Goal: Task Accomplishment & Management: Manage account settings

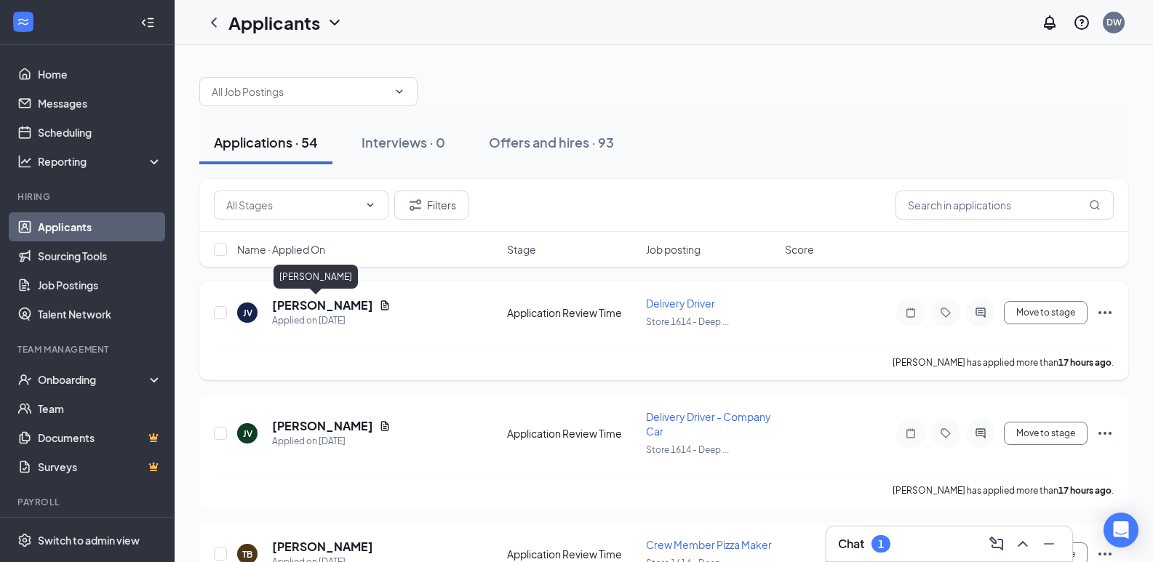
click at [300, 307] on h5 "[PERSON_NAME]" at bounding box center [322, 305] width 101 height 16
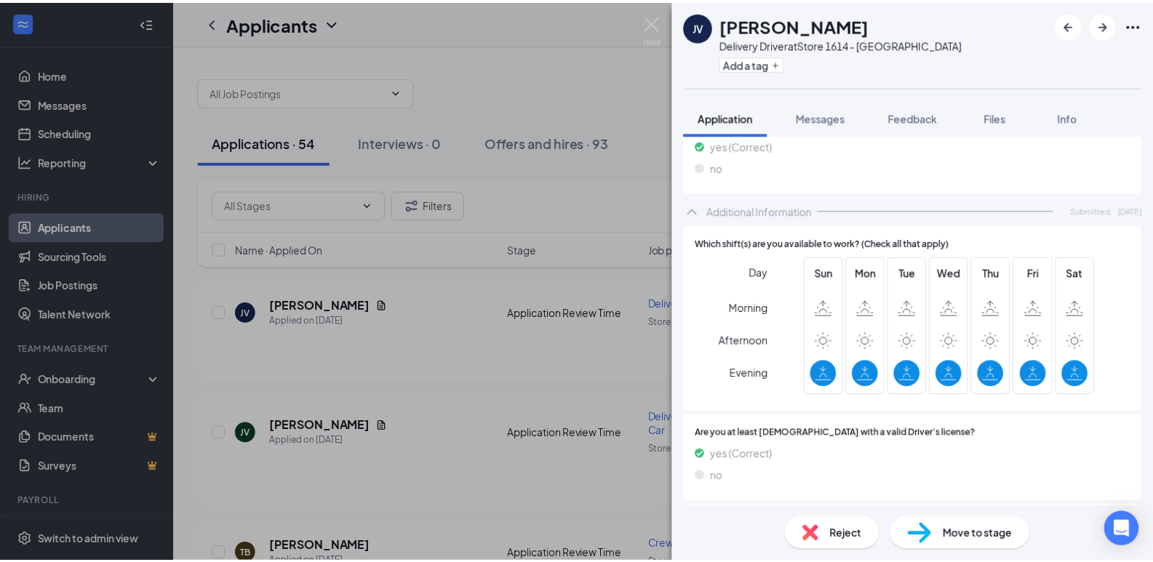
scroll to position [436, 0]
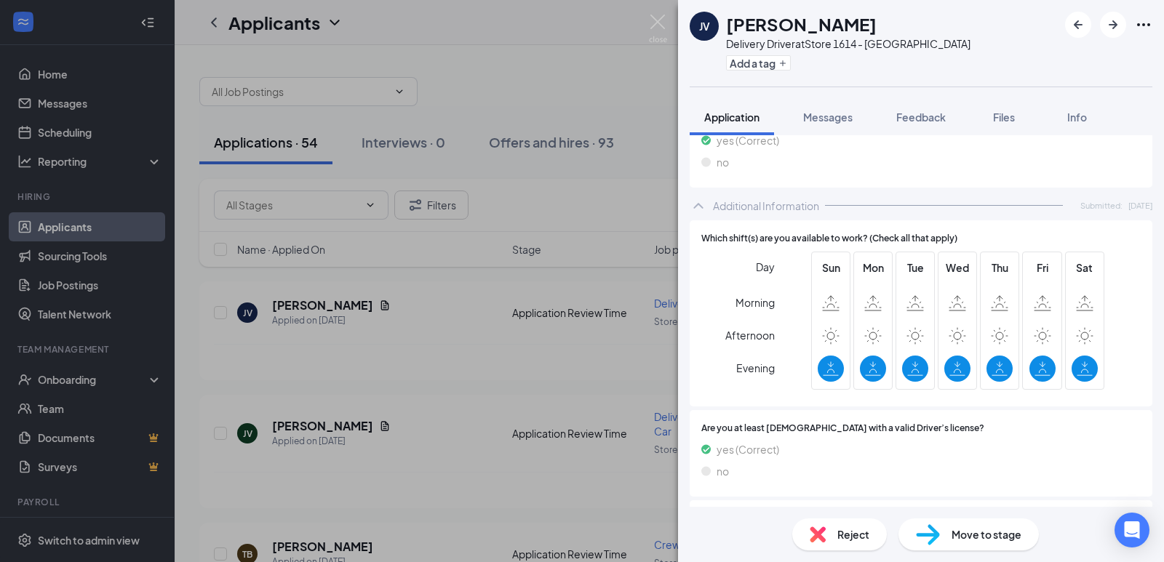
click at [447, 316] on div "JV John Veal Delivery Driver at Store 1614 - Deep Creek Add a tag Application M…" at bounding box center [582, 281] width 1164 height 562
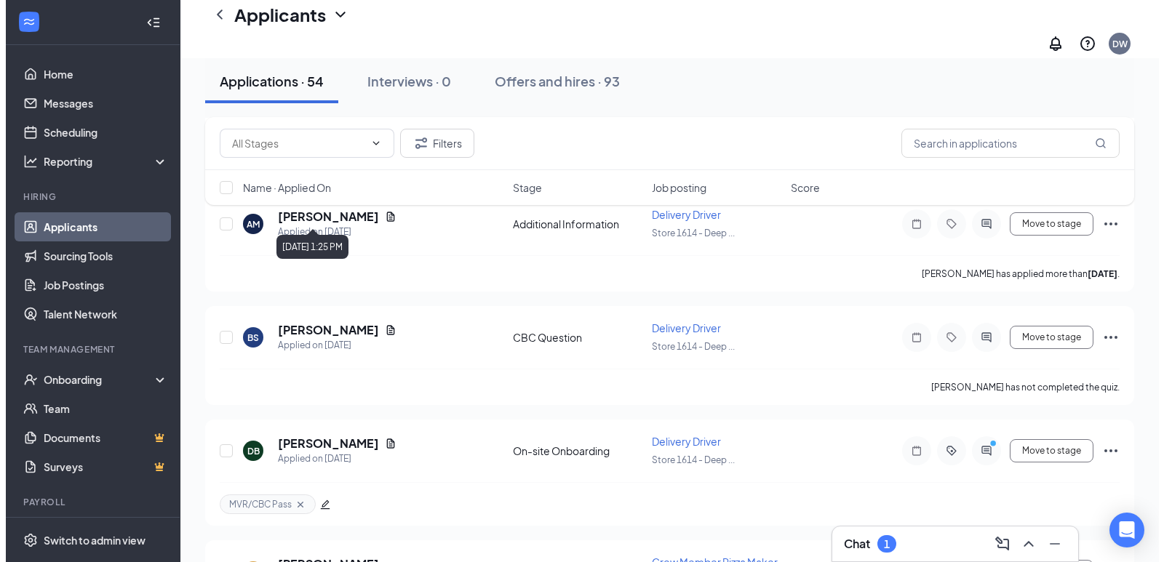
scroll to position [873, 0]
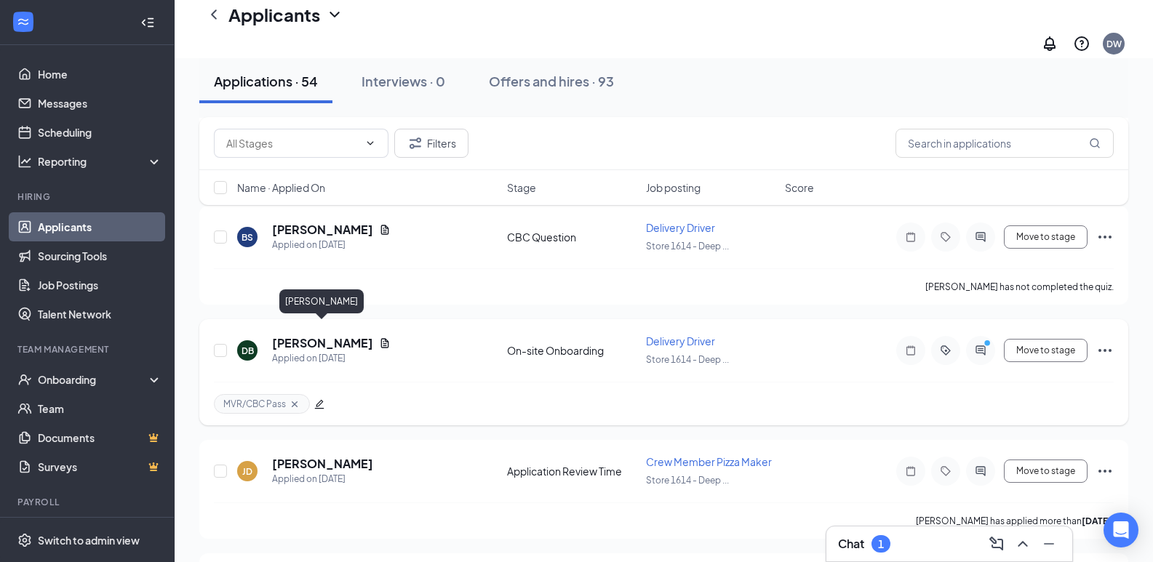
click at [336, 335] on h5 "[PERSON_NAME]" at bounding box center [322, 343] width 101 height 16
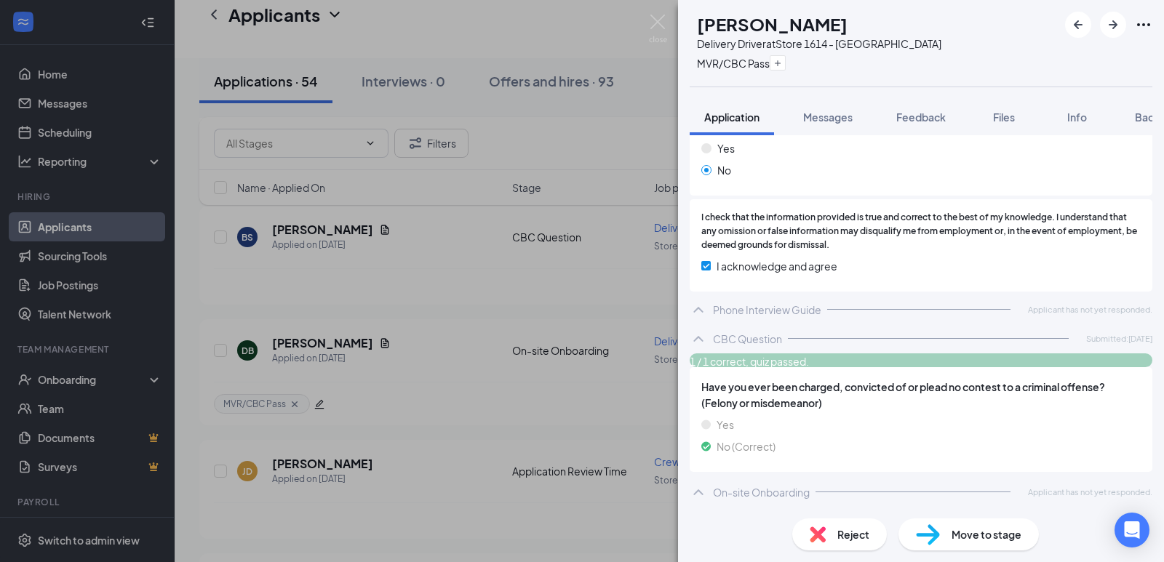
scroll to position [988, 0]
click at [828, 115] on span "Messages" at bounding box center [827, 117] width 49 height 13
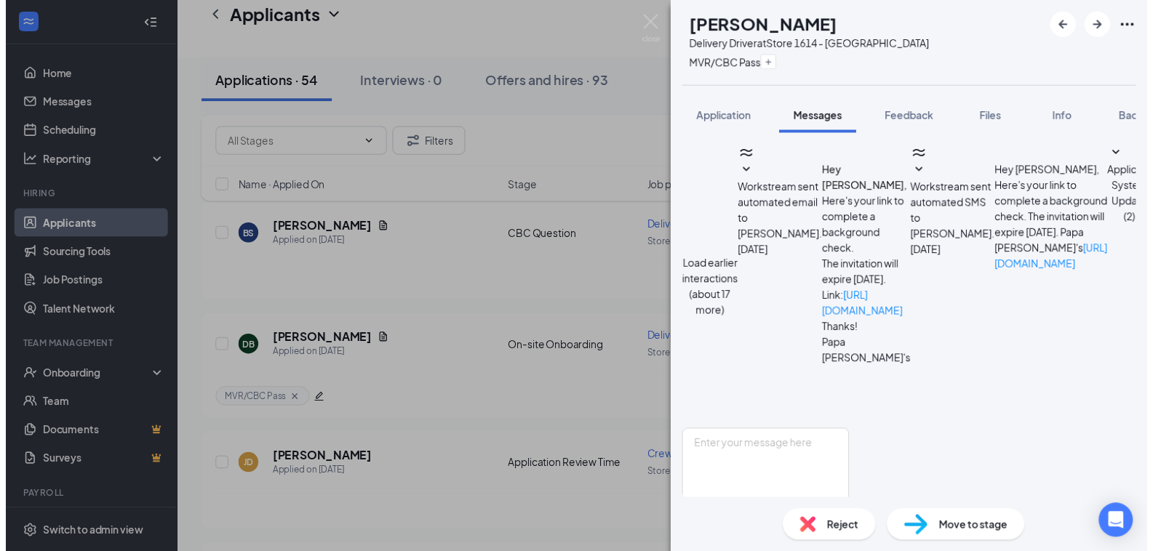
scroll to position [543, 0]
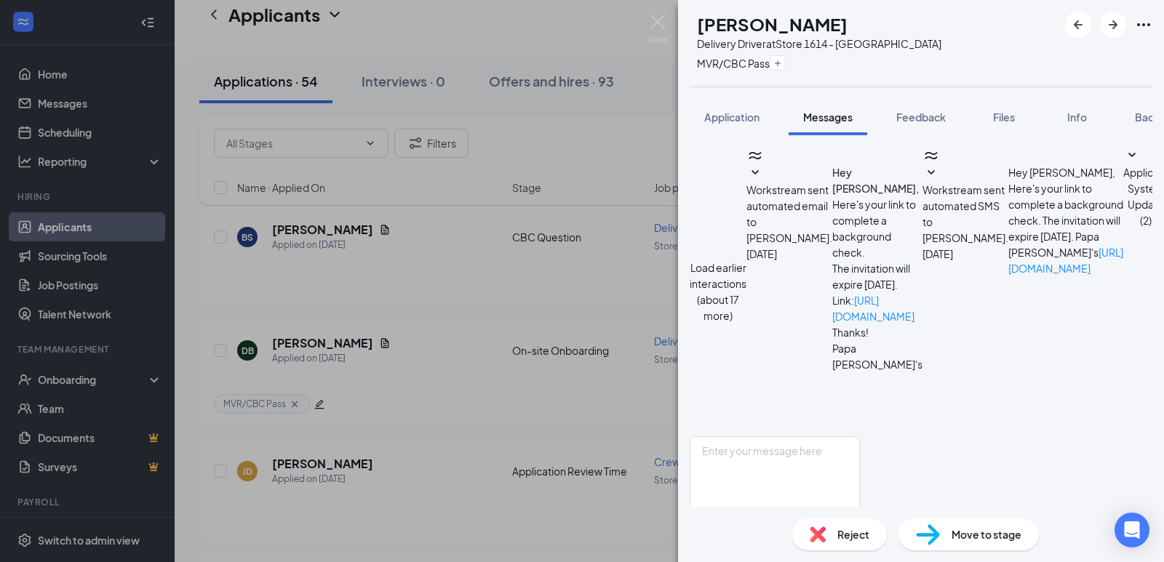
click at [414, 356] on div "DB DeShawn Brown Delivery Driver at Store 1614 - Deep Creek MVR/CBC Pass Applic…" at bounding box center [582, 281] width 1164 height 562
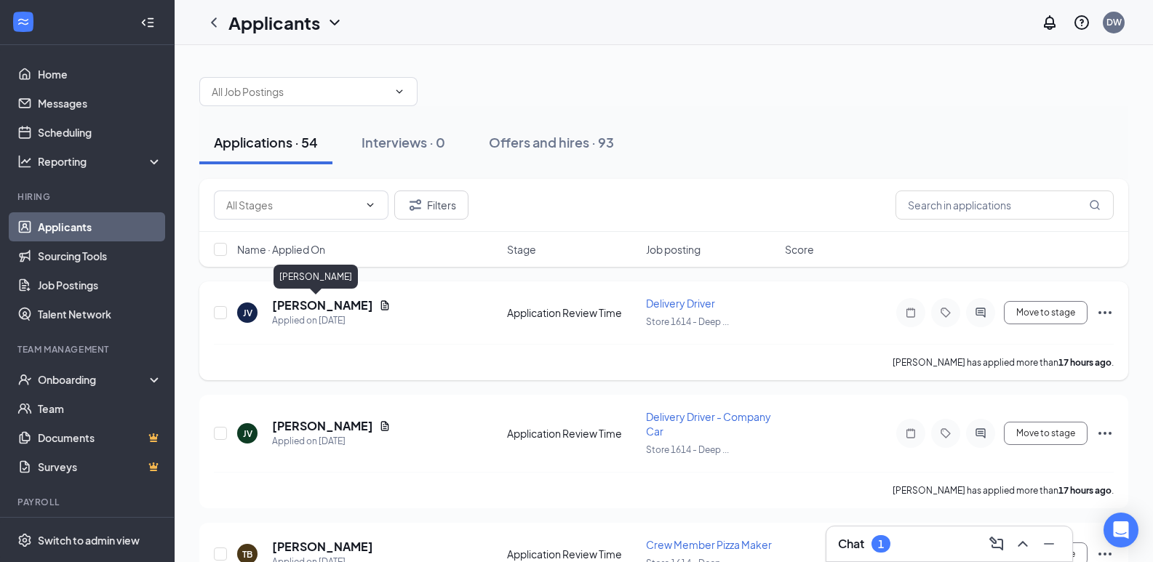
click at [303, 308] on h5 "[PERSON_NAME]" at bounding box center [322, 305] width 101 height 16
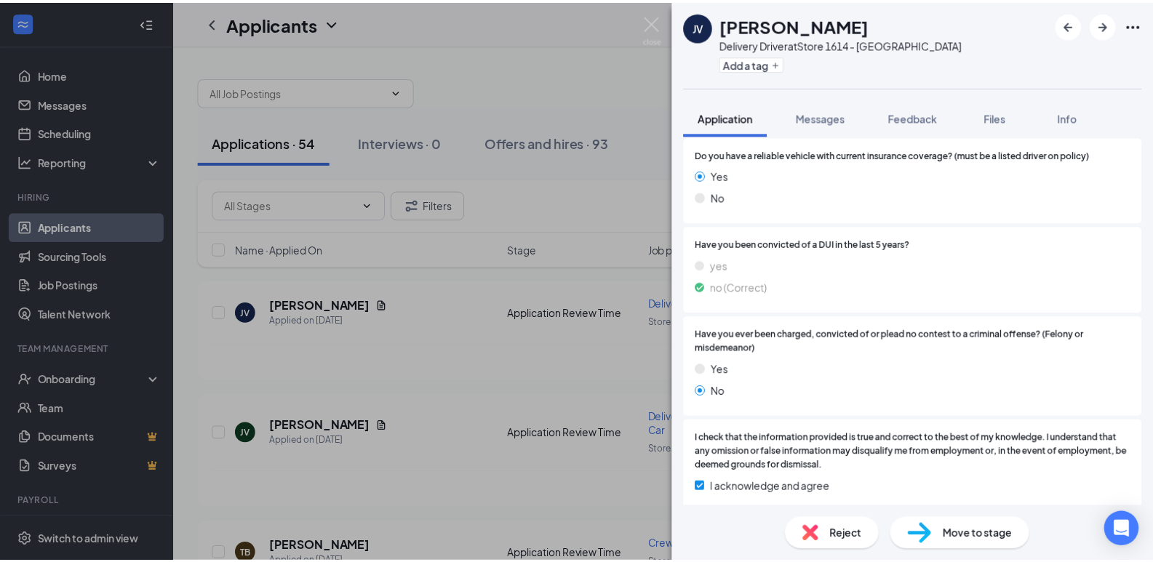
scroll to position [809, 0]
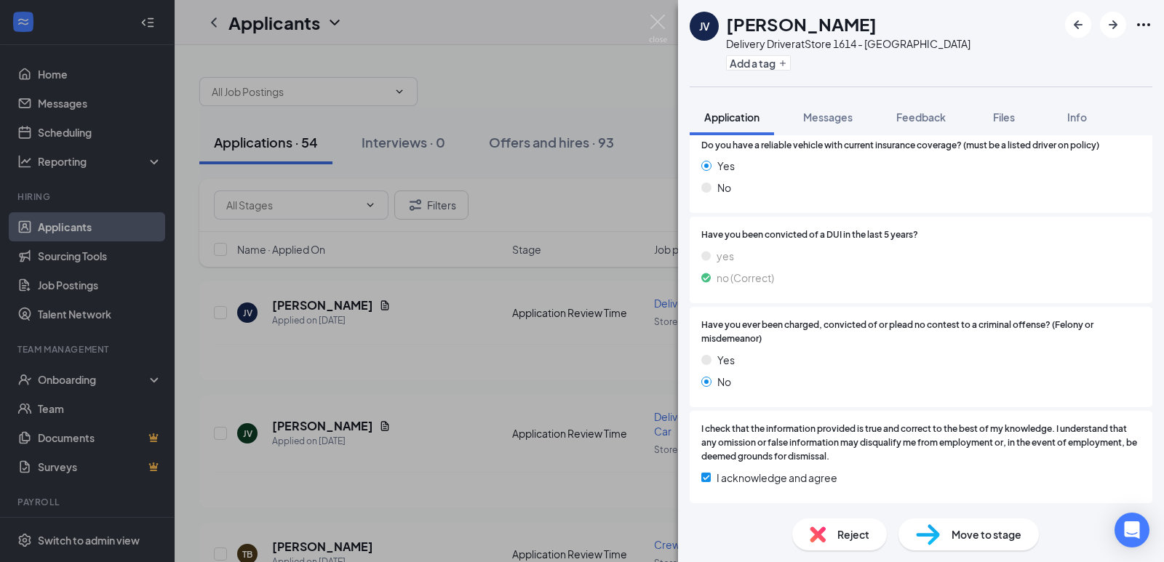
click at [457, 304] on div "JV John Veal Delivery Driver at Store 1614 - Deep Creek Add a tag Application M…" at bounding box center [582, 281] width 1164 height 562
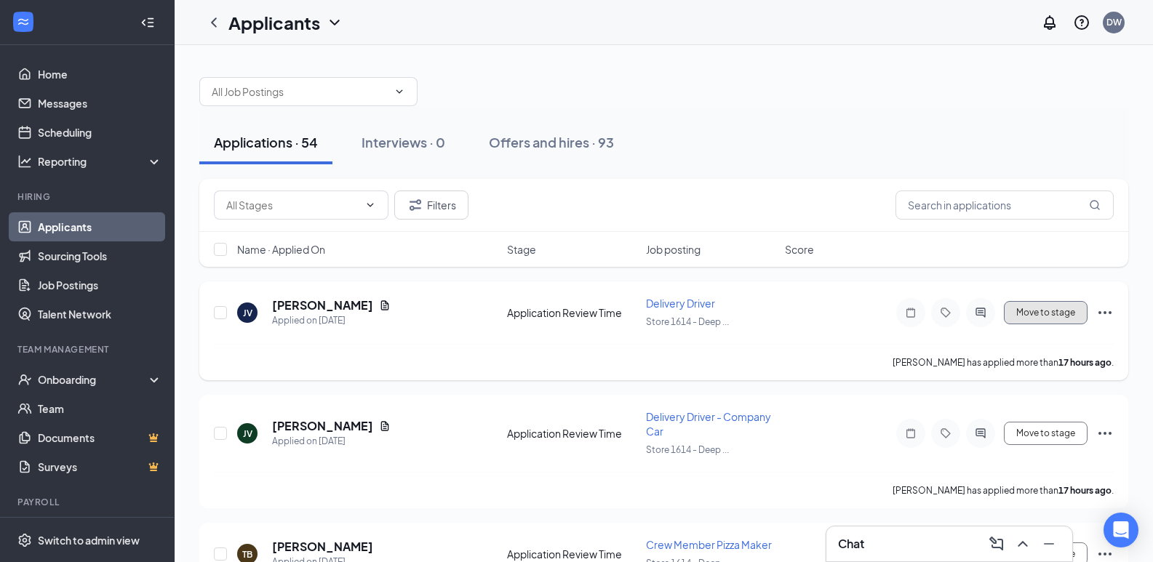
click at [1039, 314] on button "Move to stage" at bounding box center [1046, 312] width 84 height 23
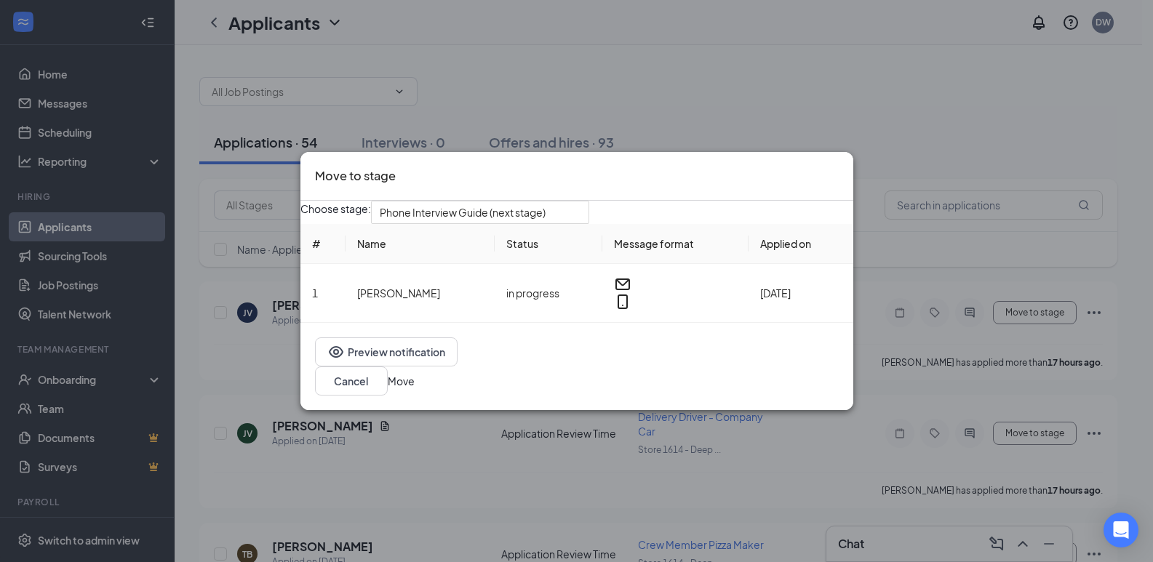
click at [415, 385] on button "Move" at bounding box center [401, 381] width 27 height 16
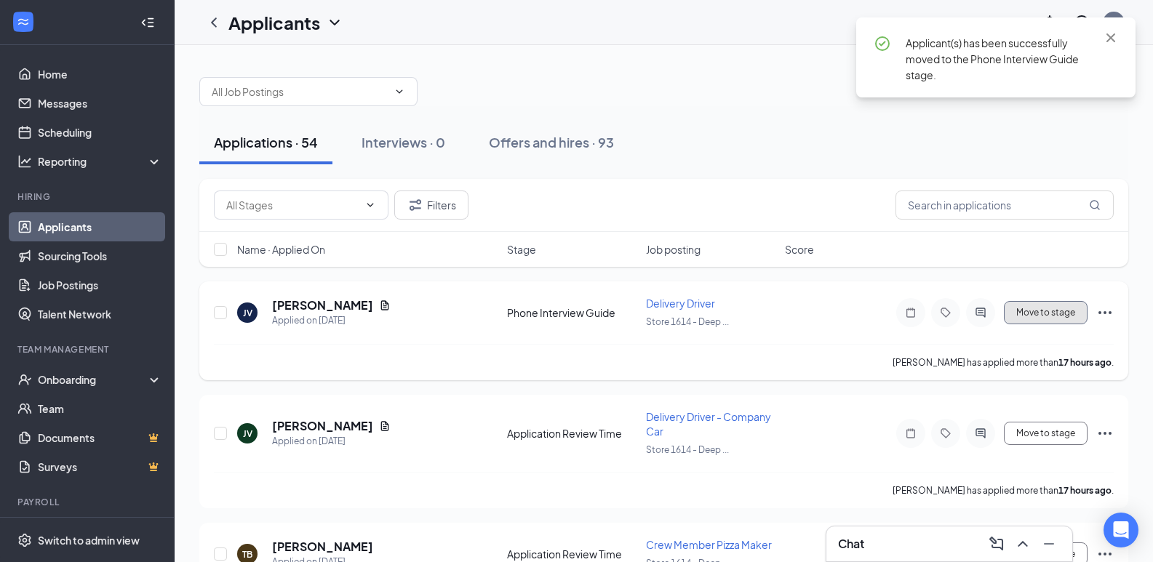
click at [1035, 313] on button "Move to stage" at bounding box center [1046, 312] width 84 height 23
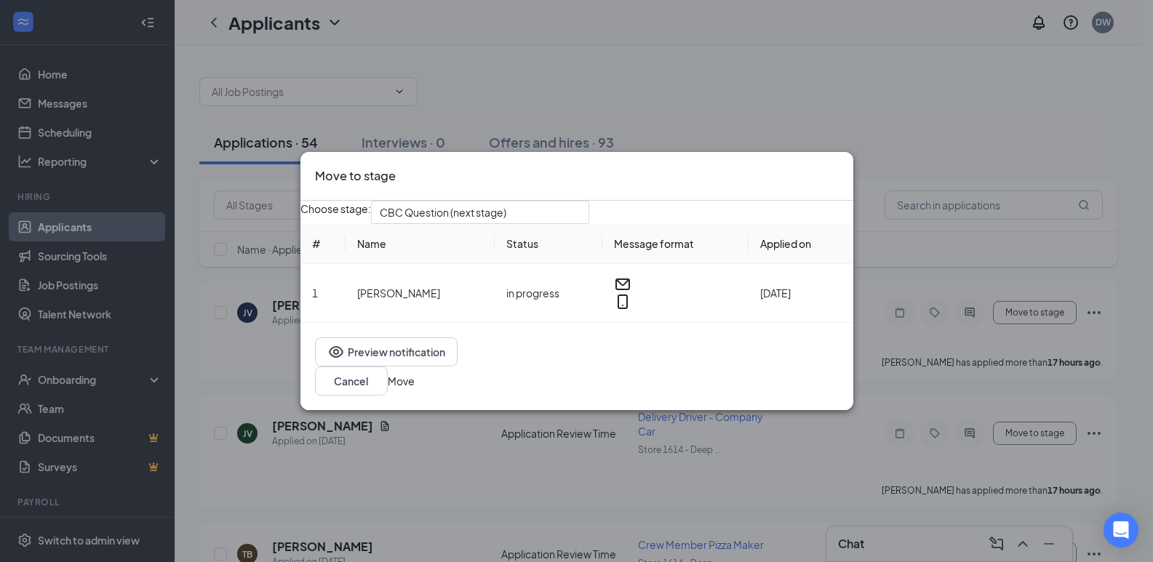
click at [415, 380] on button "Move" at bounding box center [401, 381] width 27 height 16
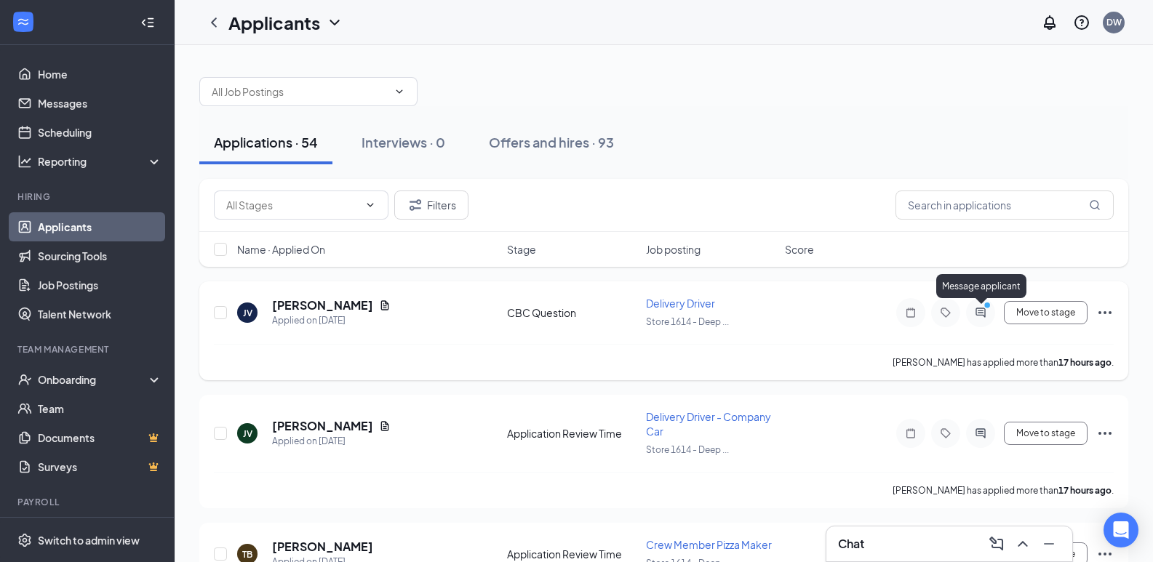
click at [980, 311] on icon "ActiveChat" at bounding box center [979, 312] width 9 height 9
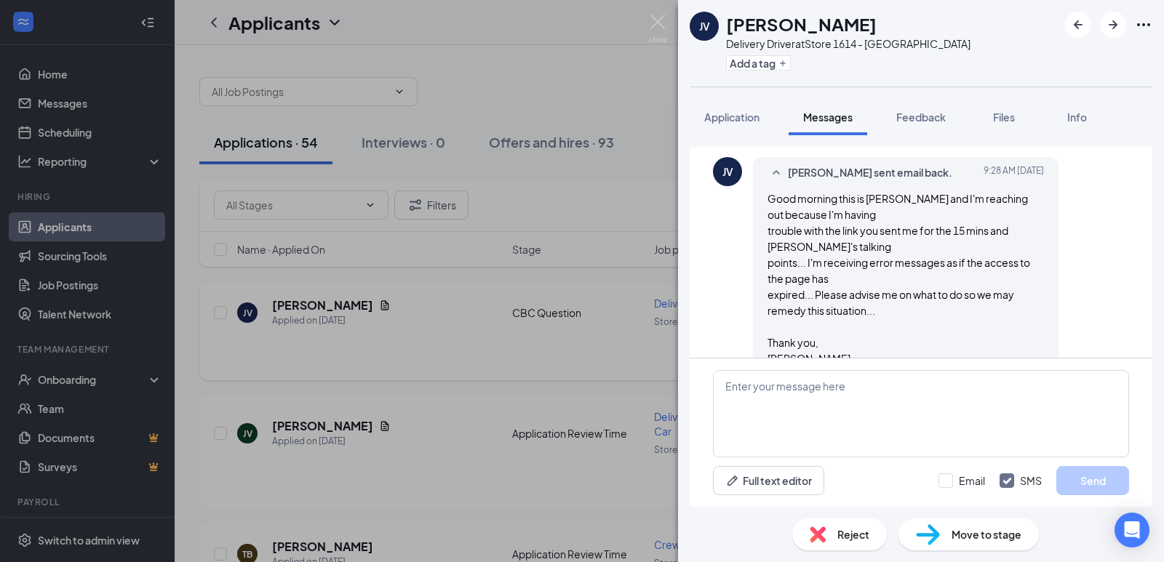
scroll to position [554, 0]
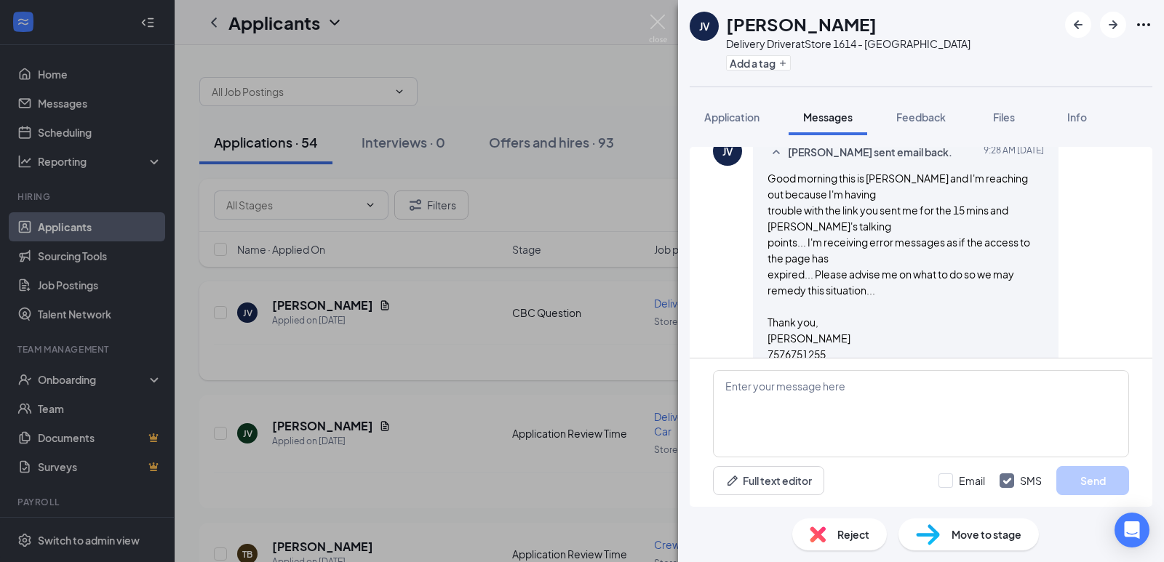
scroll to position [627, 0]
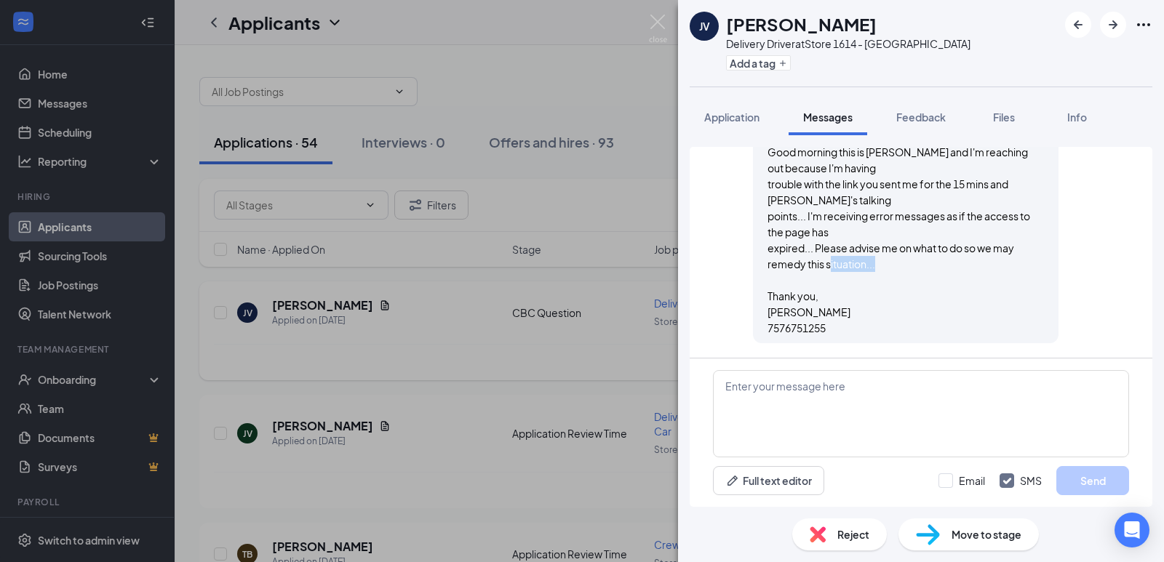
click at [428, 304] on div "JV [PERSON_NAME] Delivery Driver at Store 1614 - Deep Creek Add a tag Applicati…" at bounding box center [582, 281] width 1164 height 562
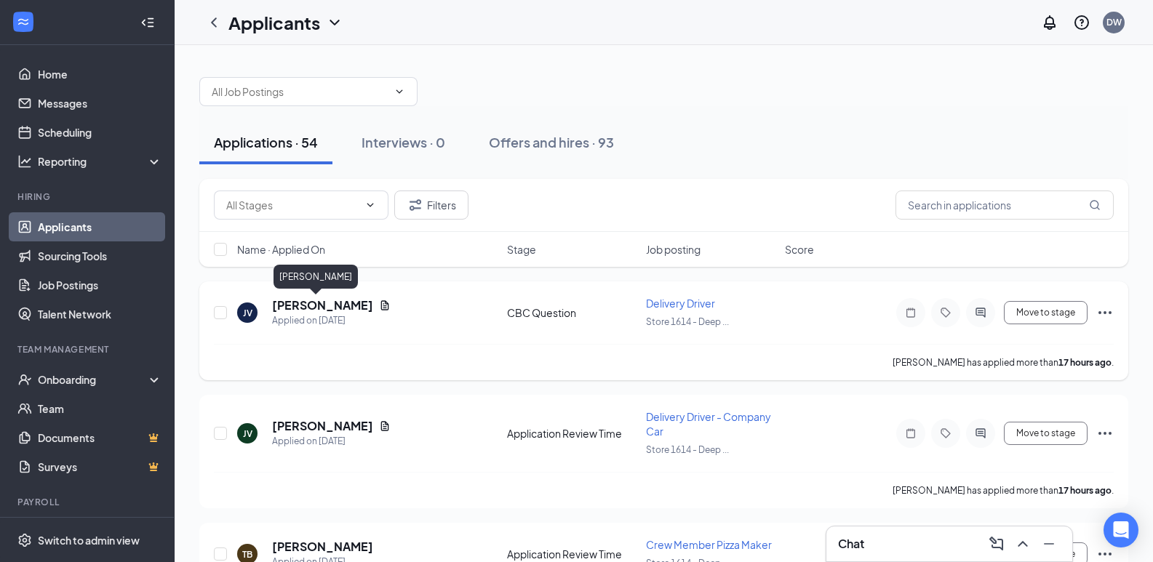
click at [294, 305] on h5 "[PERSON_NAME]" at bounding box center [322, 305] width 101 height 16
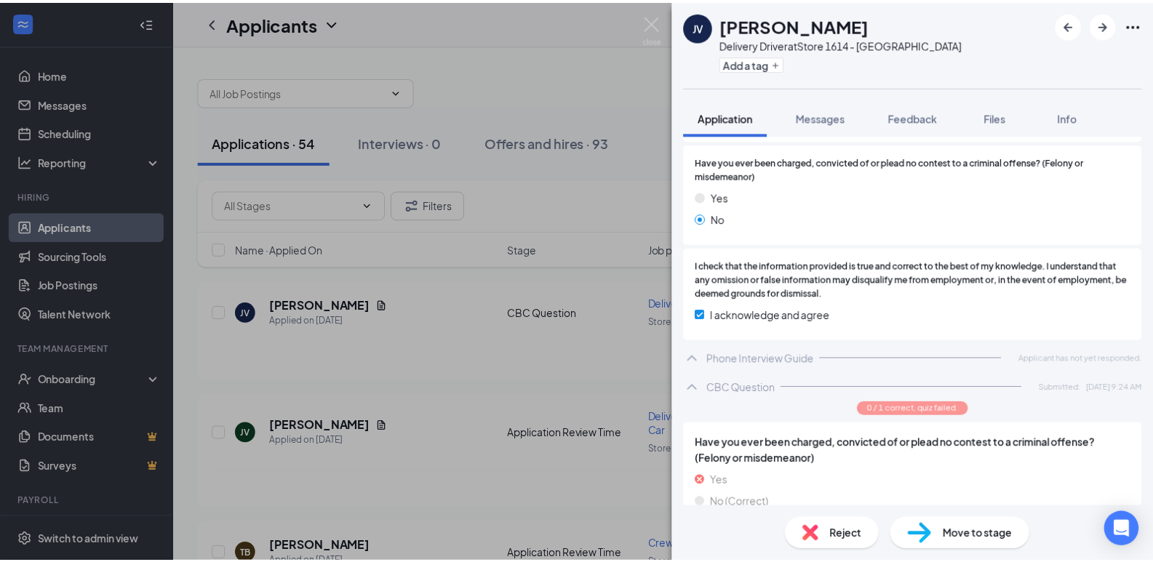
scroll to position [999, 0]
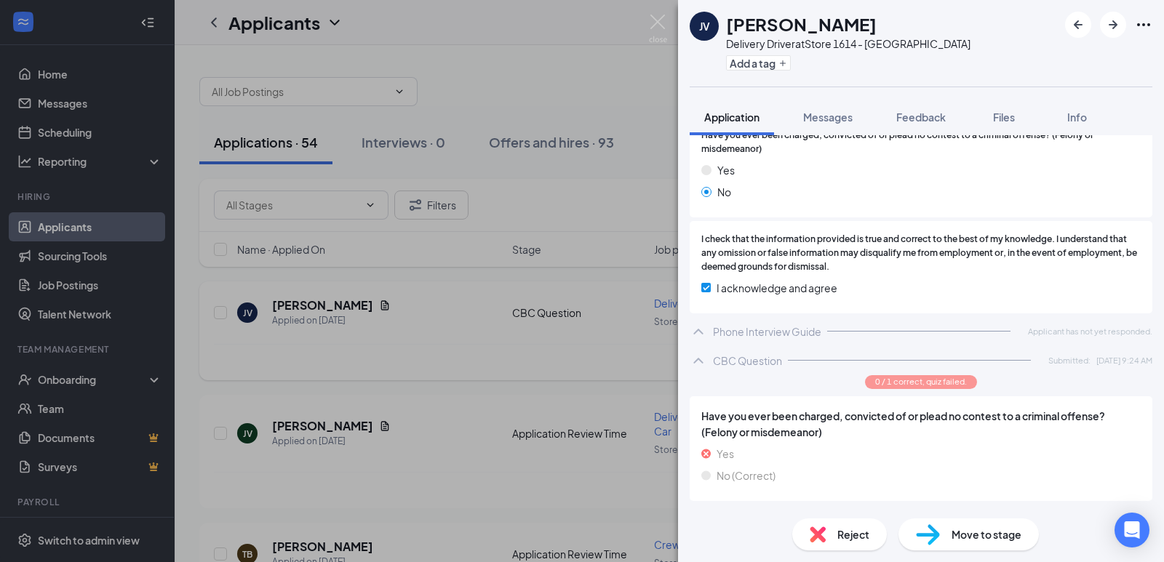
click at [438, 313] on div "JV [PERSON_NAME] Delivery Driver at Store 1614 - Deep Creek Add a tag Applicati…" at bounding box center [582, 281] width 1164 height 562
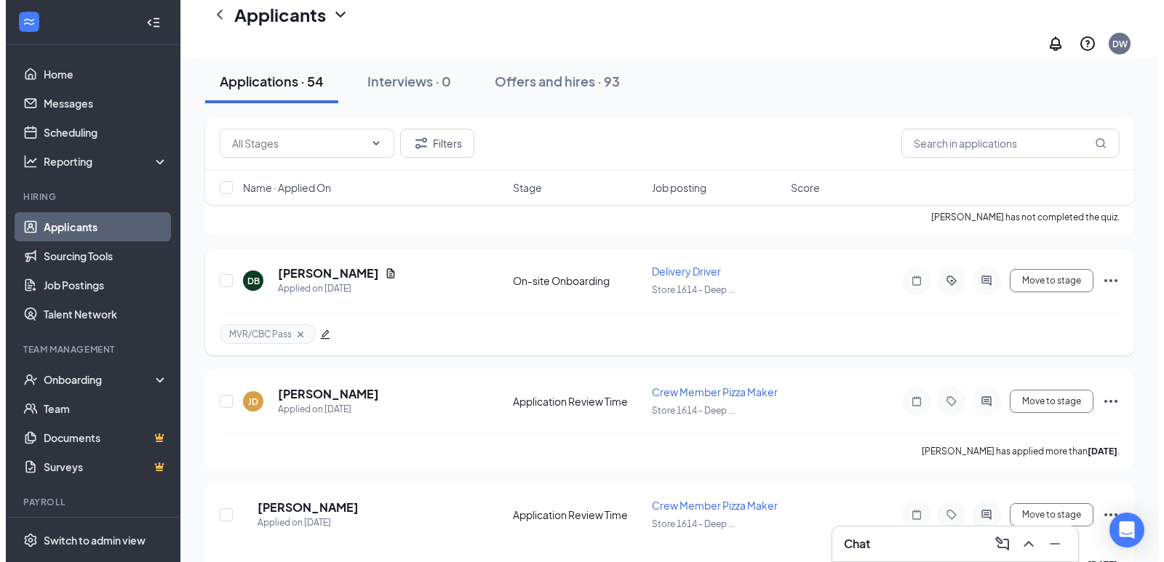
scroll to position [945, 0]
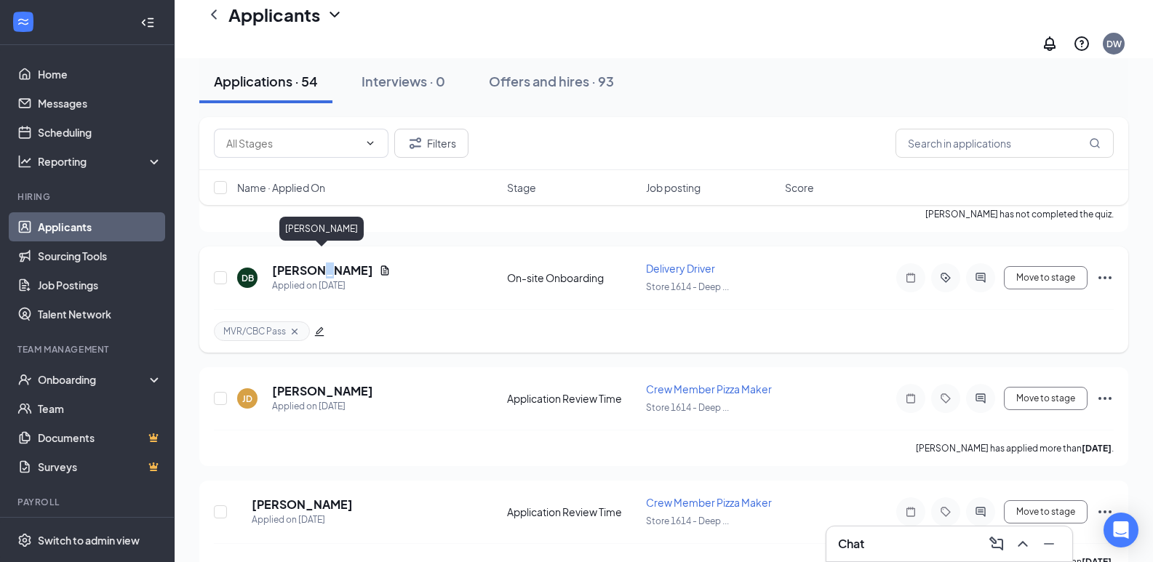
click at [327, 263] on h5 "[PERSON_NAME]" at bounding box center [322, 271] width 101 height 16
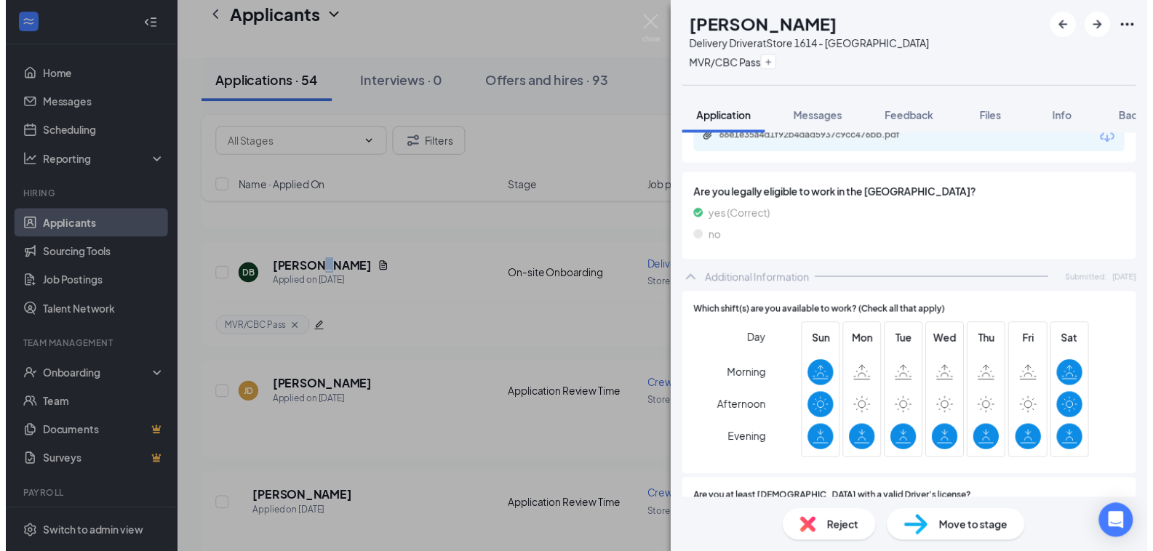
scroll to position [364, 0]
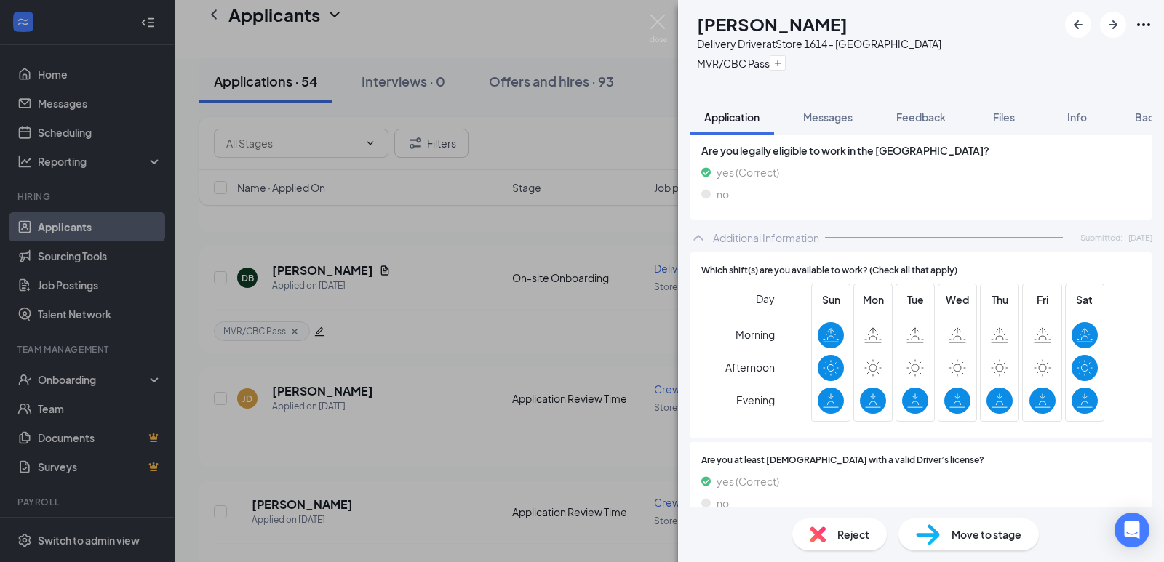
click at [444, 324] on div "DB [PERSON_NAME] Delivery Driver at Store 1614 - Deep Creek MVR/CBC Pass Applic…" at bounding box center [582, 281] width 1164 height 562
